Goal: Task Accomplishment & Management: Use online tool/utility

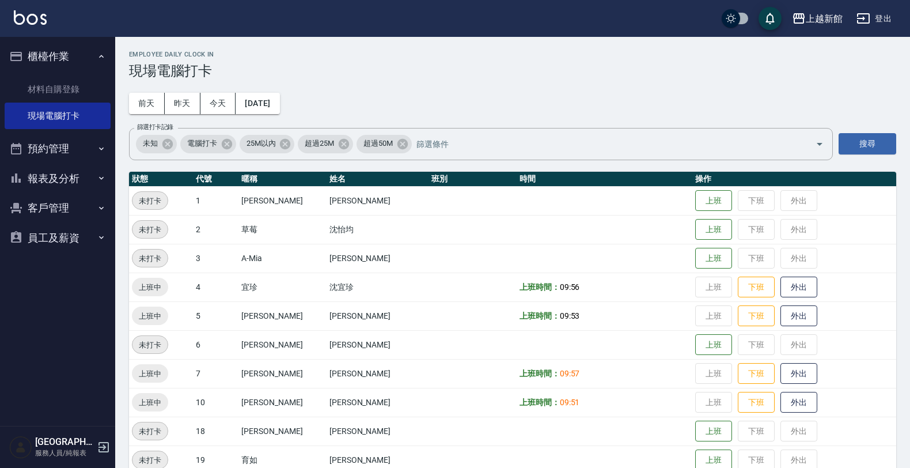
scroll to position [72, 0]
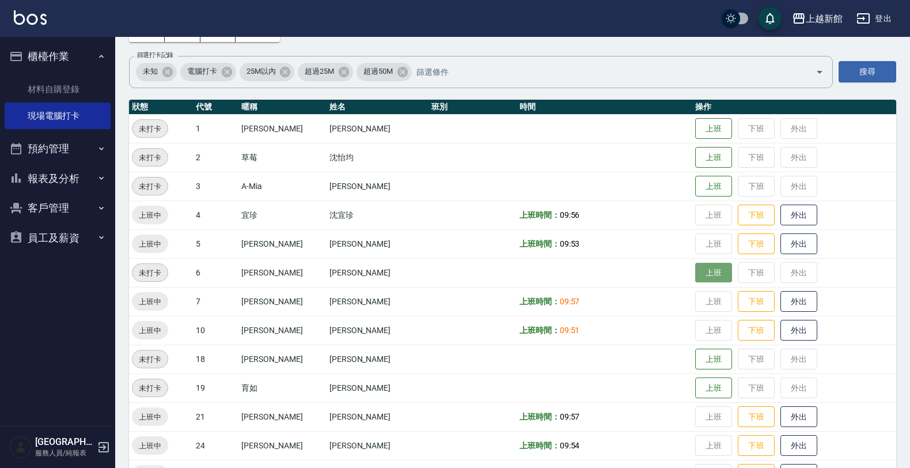
click at [695, 273] on button "上班" at bounding box center [713, 273] width 37 height 20
click at [436, 467] on html "上越新館 登出 櫃檯作業 材料自購登錄 現場電腦打卡 預約管理 預約管理 單日預約紀錄 單週預約紀錄 報表及分析 報表目錄 店家日報表 互助日報表 互助業績報…" at bounding box center [455, 287] width 910 height 719
click at [695, 156] on button "上班" at bounding box center [713, 157] width 37 height 20
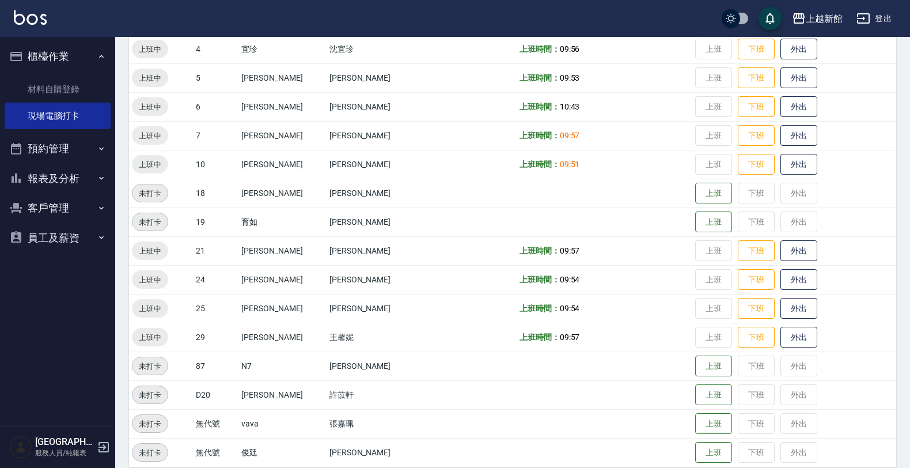
scroll to position [251, 0]
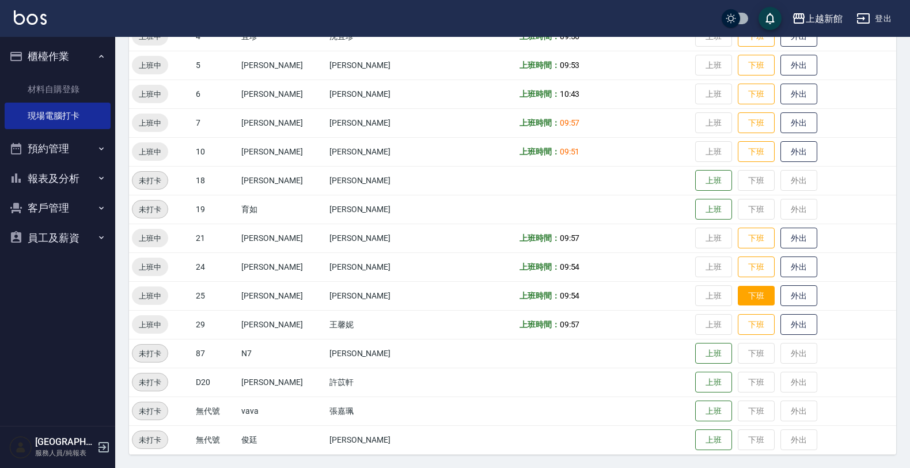
click at [745, 300] on button "下班" at bounding box center [756, 296] width 37 height 20
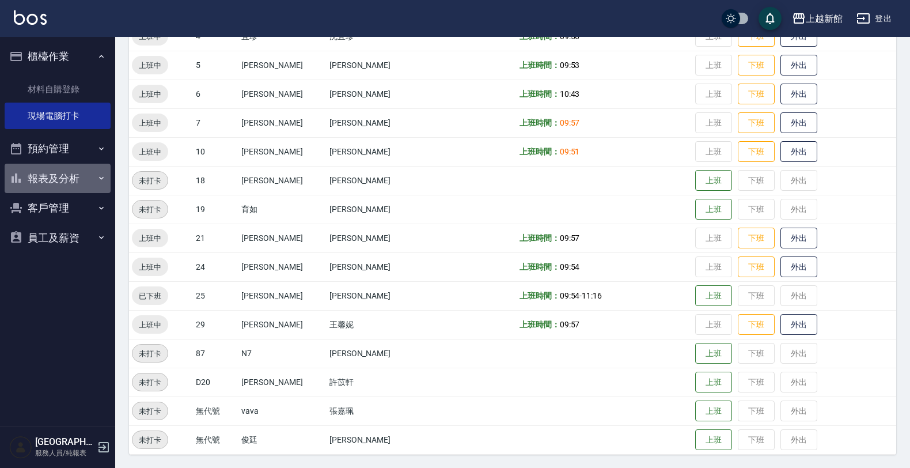
click at [88, 181] on button "報表及分析" at bounding box center [58, 179] width 106 height 30
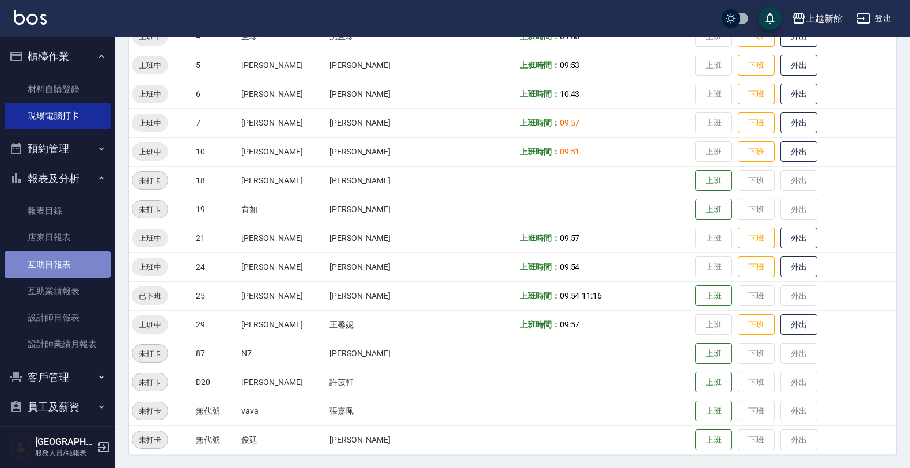
click at [64, 266] on link "互助日報表" at bounding box center [58, 264] width 106 height 27
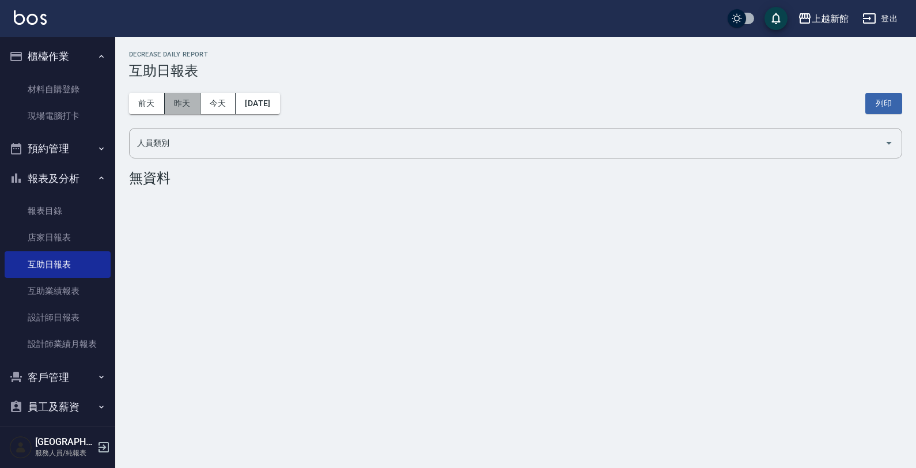
click at [176, 103] on button "昨天" at bounding box center [183, 103] width 36 height 21
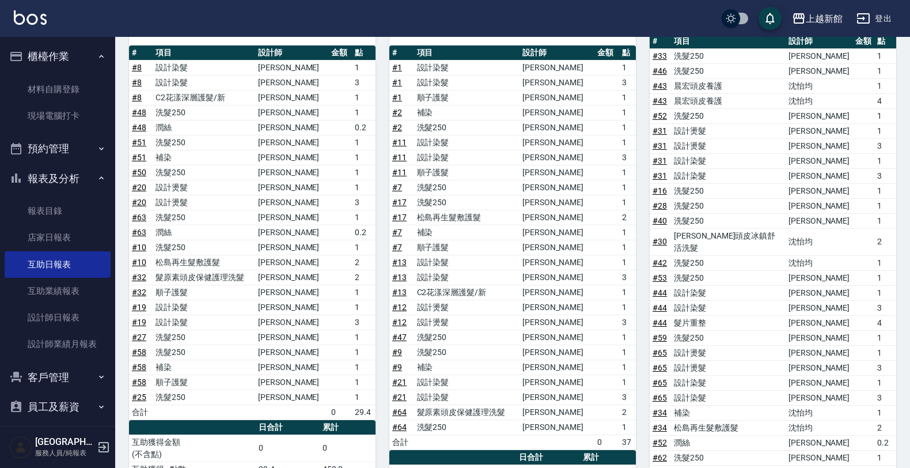
scroll to position [936, 0]
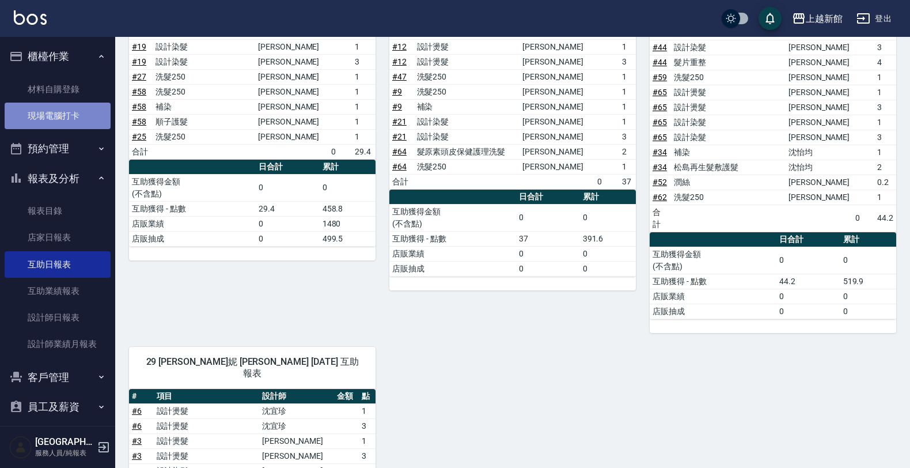
click at [73, 111] on link "現場電腦打卡" at bounding box center [58, 116] width 106 height 27
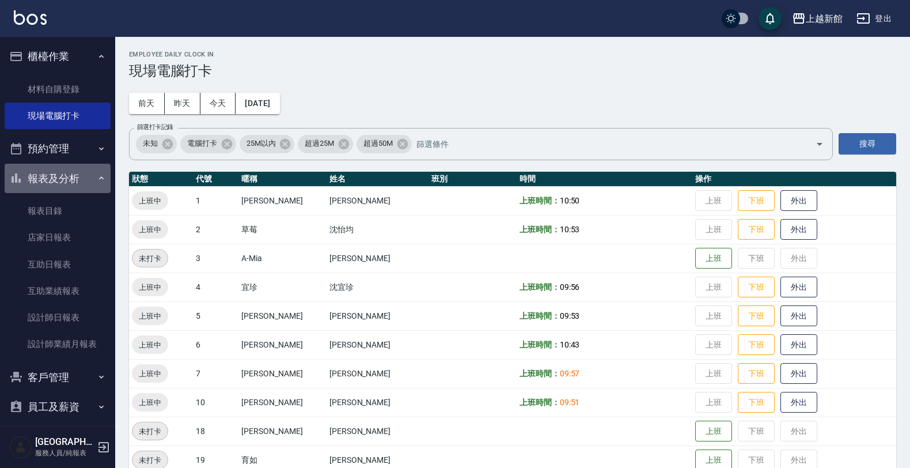
click at [62, 176] on button "報表及分析" at bounding box center [58, 179] width 106 height 30
